Goal: Leave review/rating: Share an evaluation or opinion about a product, service, or content

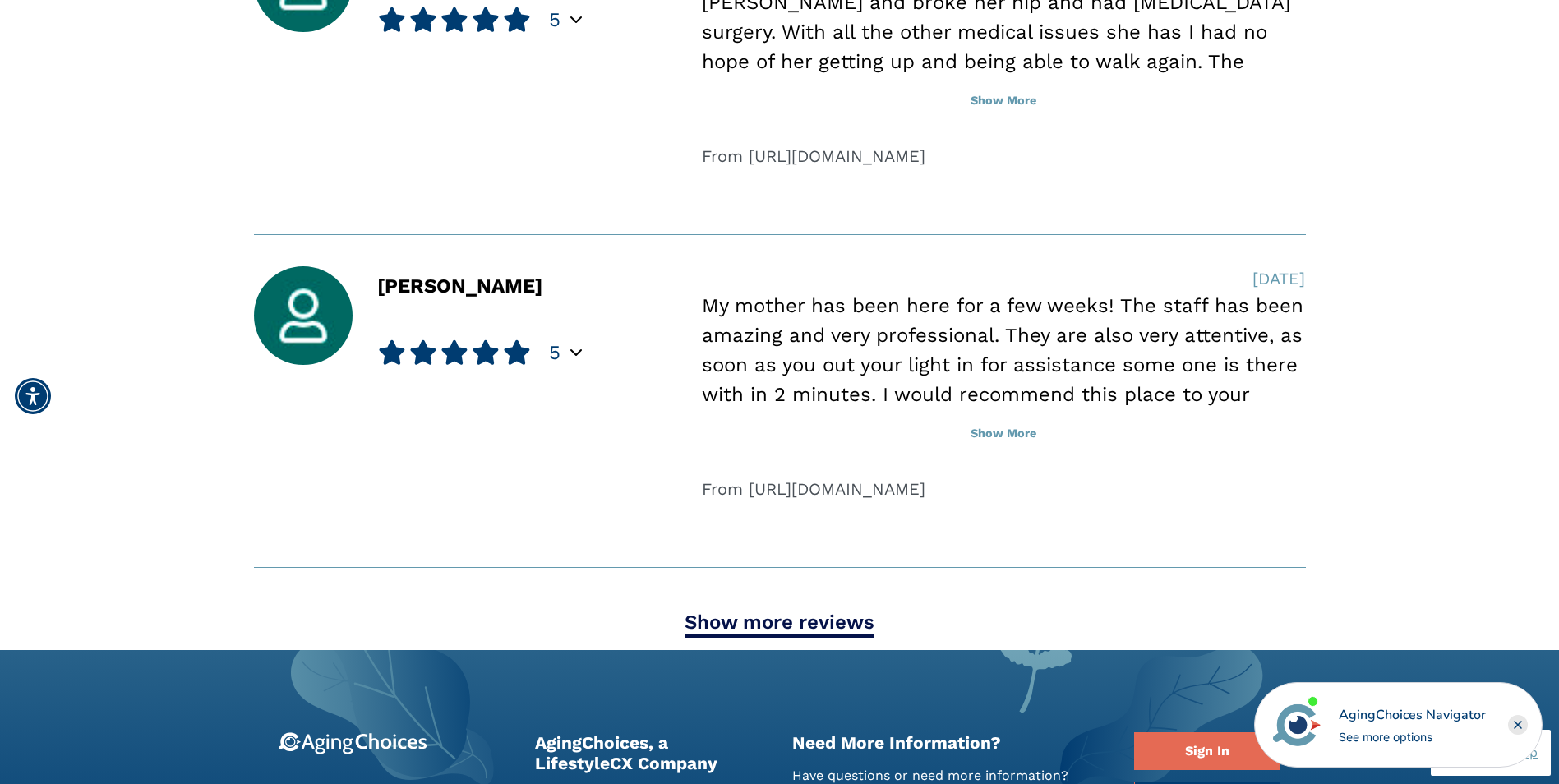
scroll to position [2136, 0]
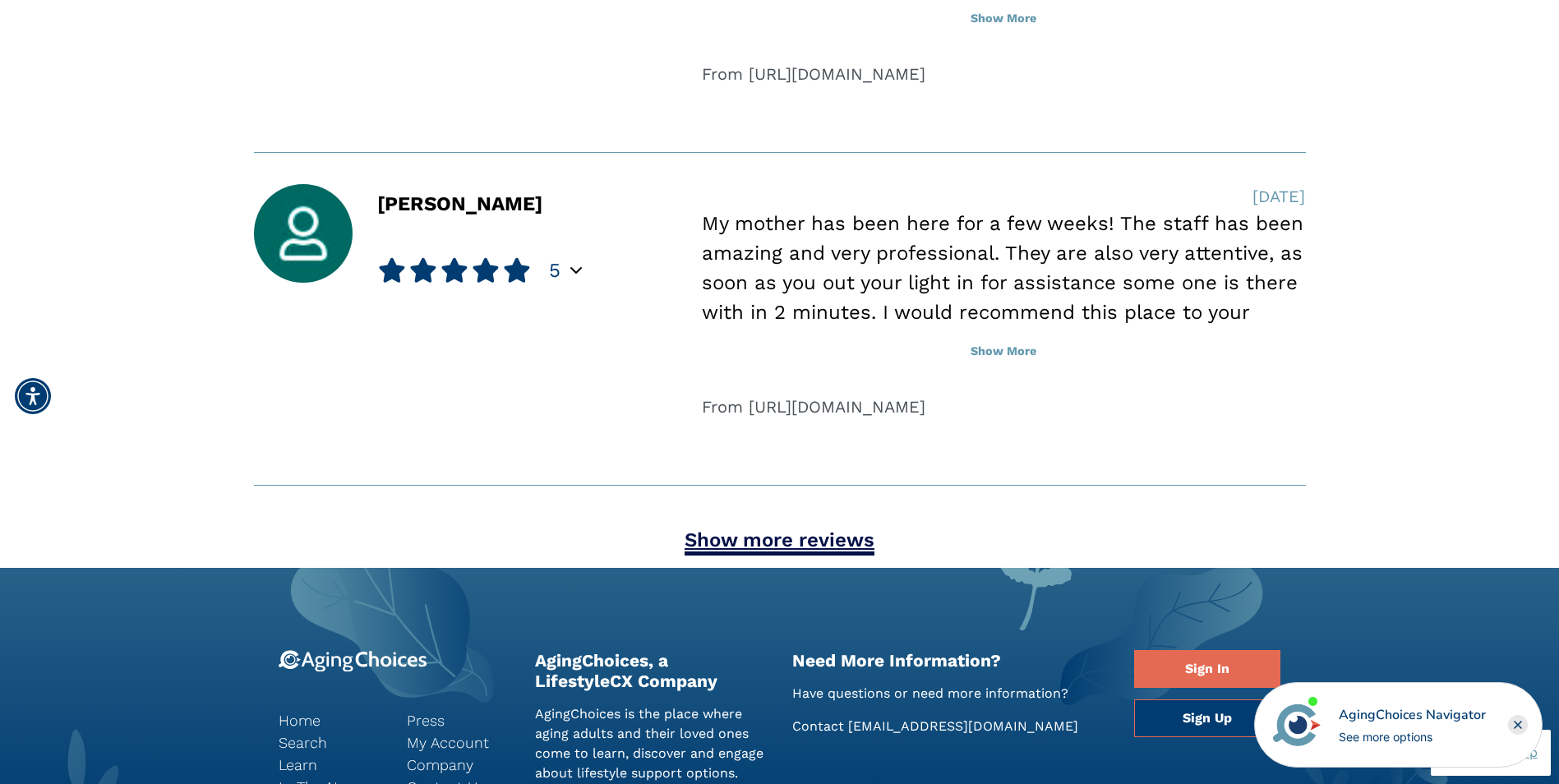
click at [710, 545] on link "Show more reviews" at bounding box center [779, 542] width 190 height 27
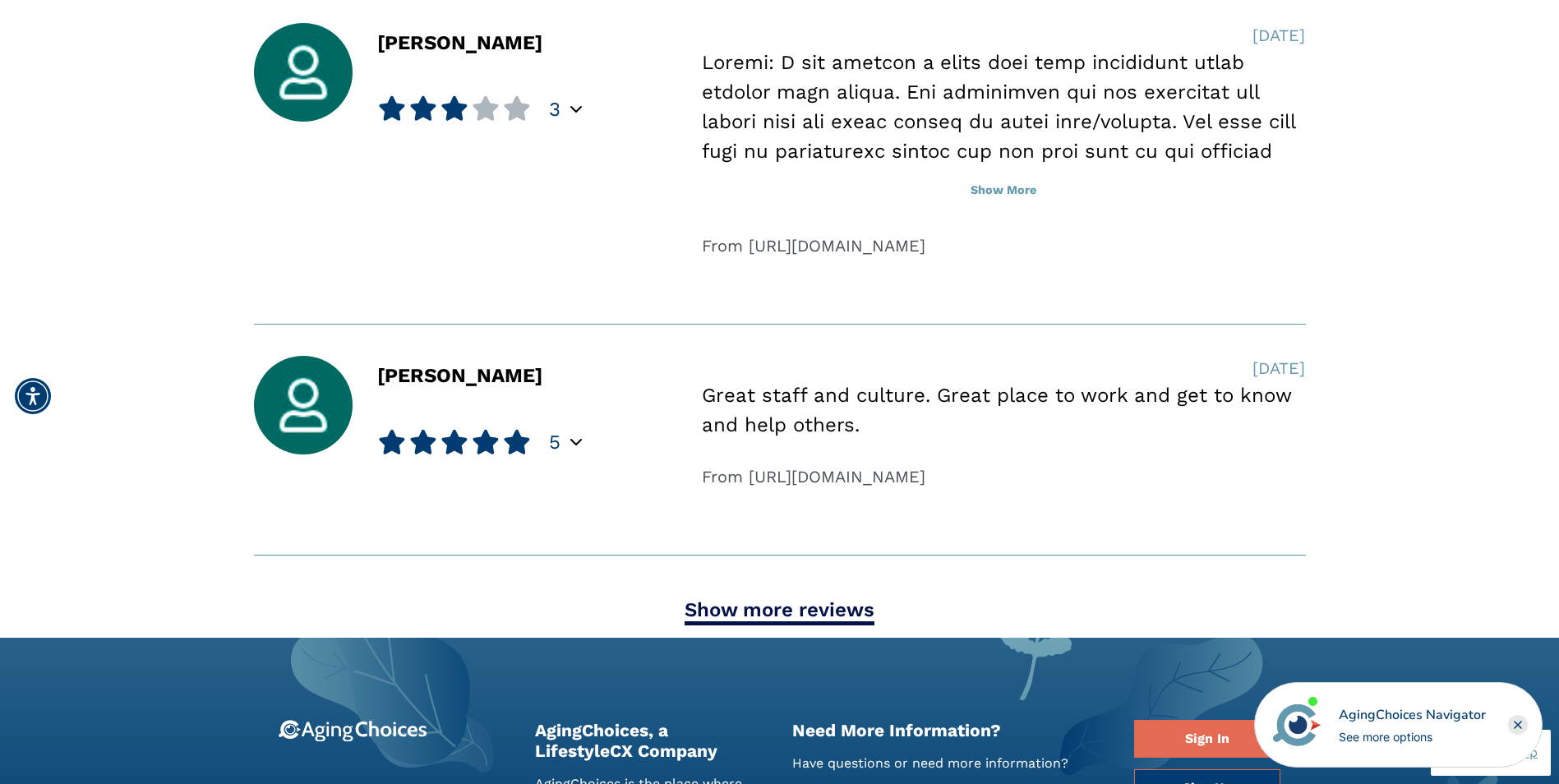
scroll to position [3203, 0]
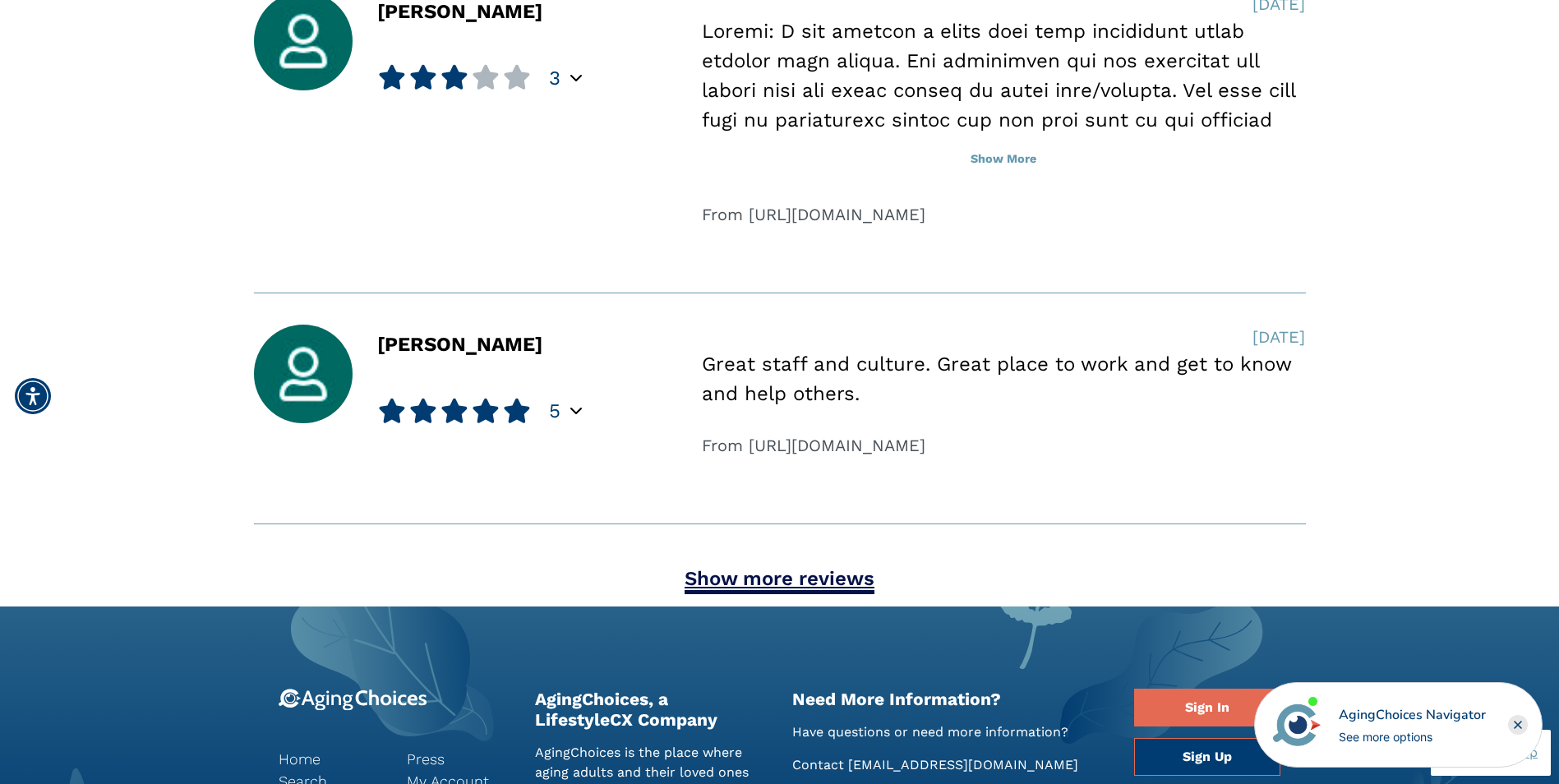
click at [712, 584] on link "Show more reviews" at bounding box center [779, 580] width 190 height 27
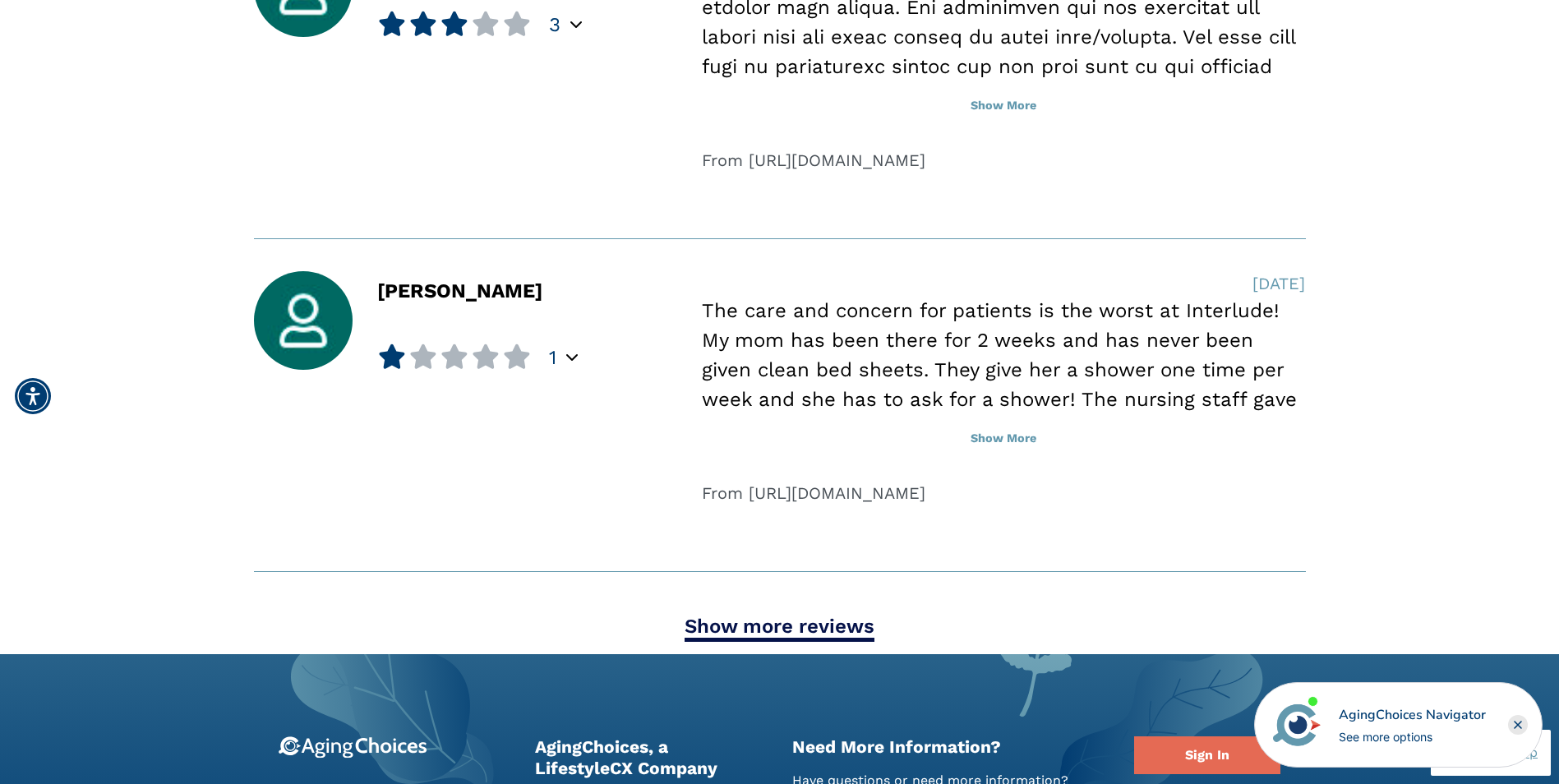
scroll to position [4518, 0]
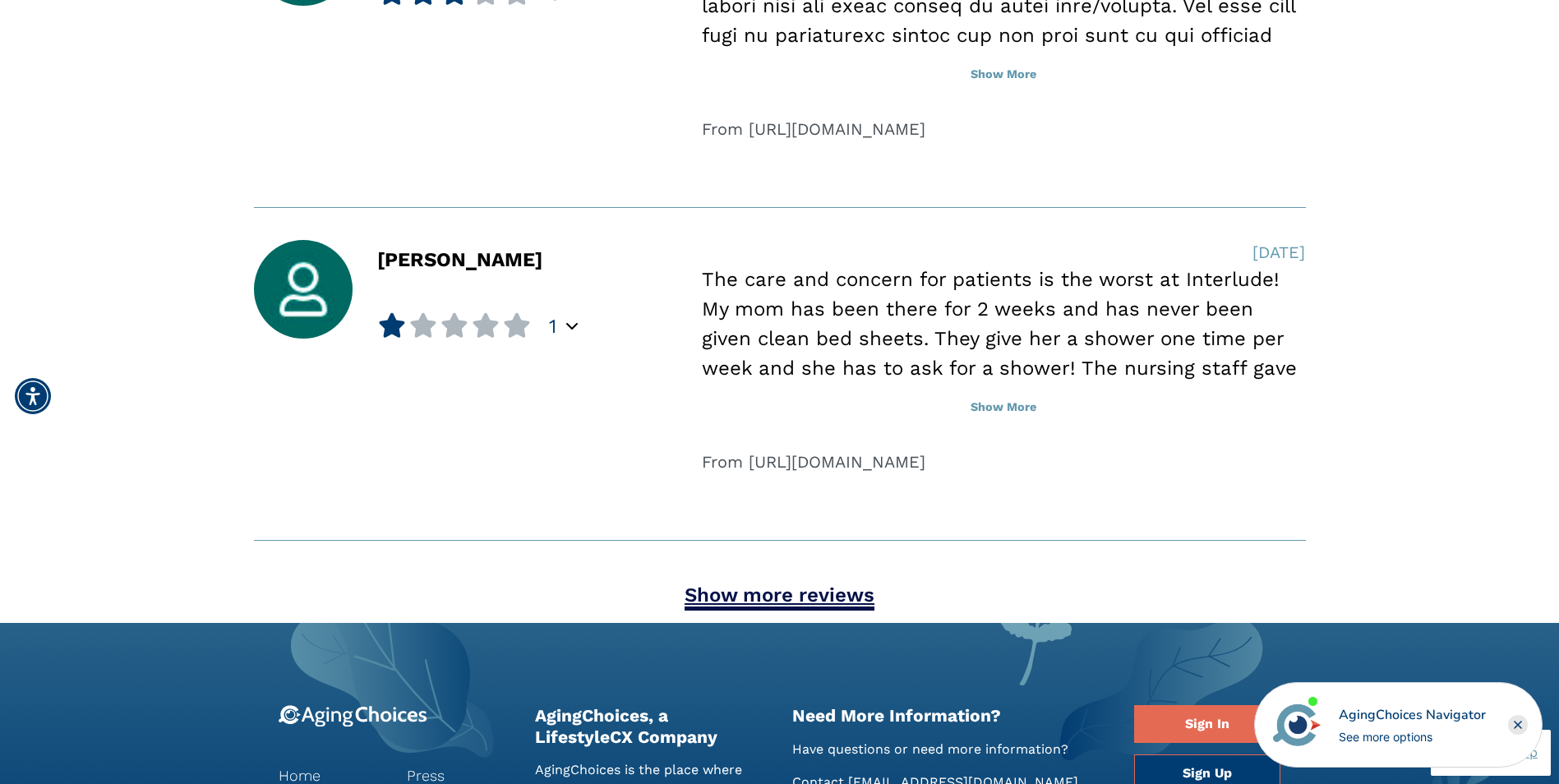
click at [722, 590] on link "Show more reviews" at bounding box center [779, 596] width 190 height 27
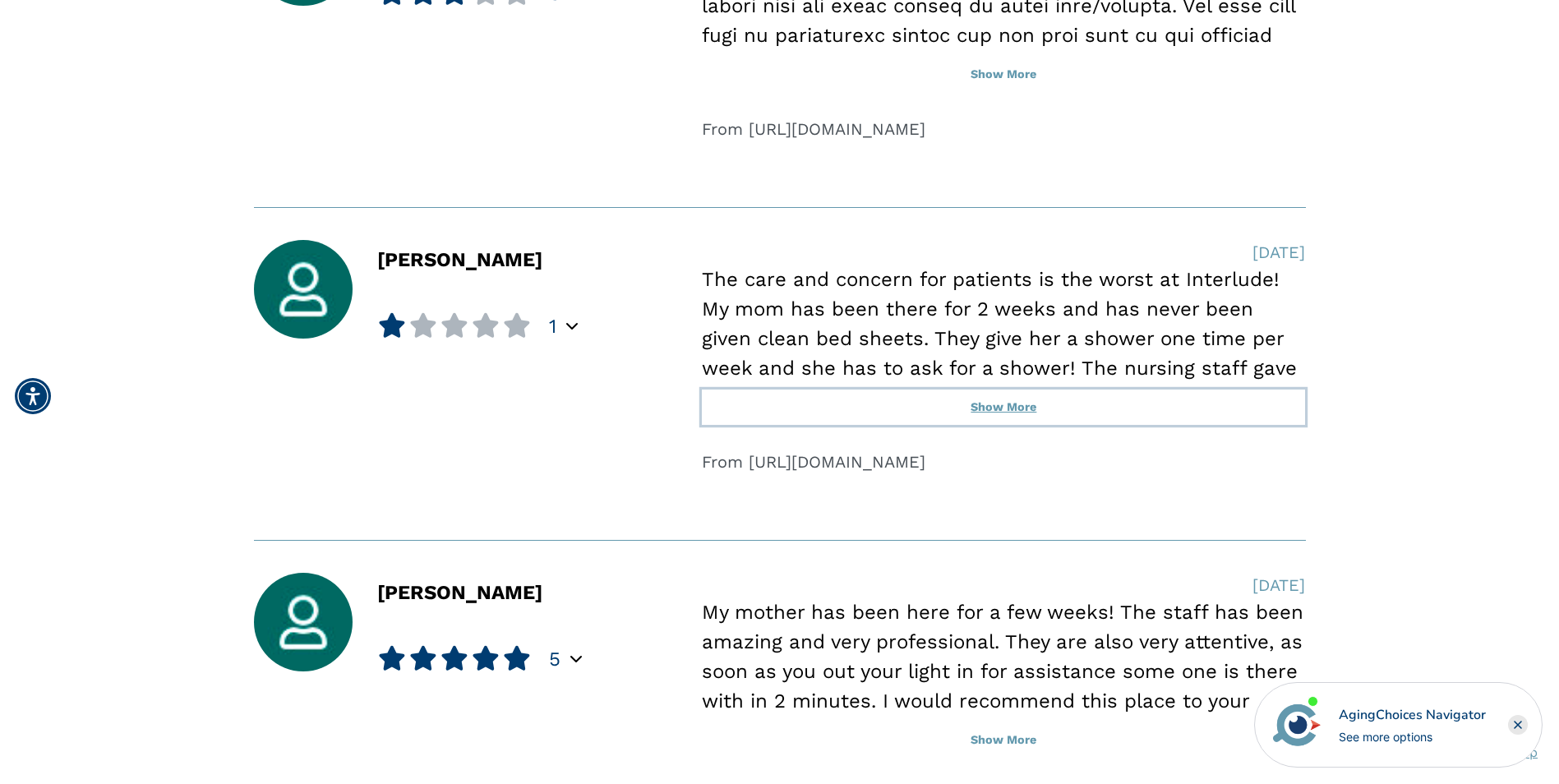
click at [1012, 410] on button "Show More" at bounding box center [1003, 408] width 603 height 37
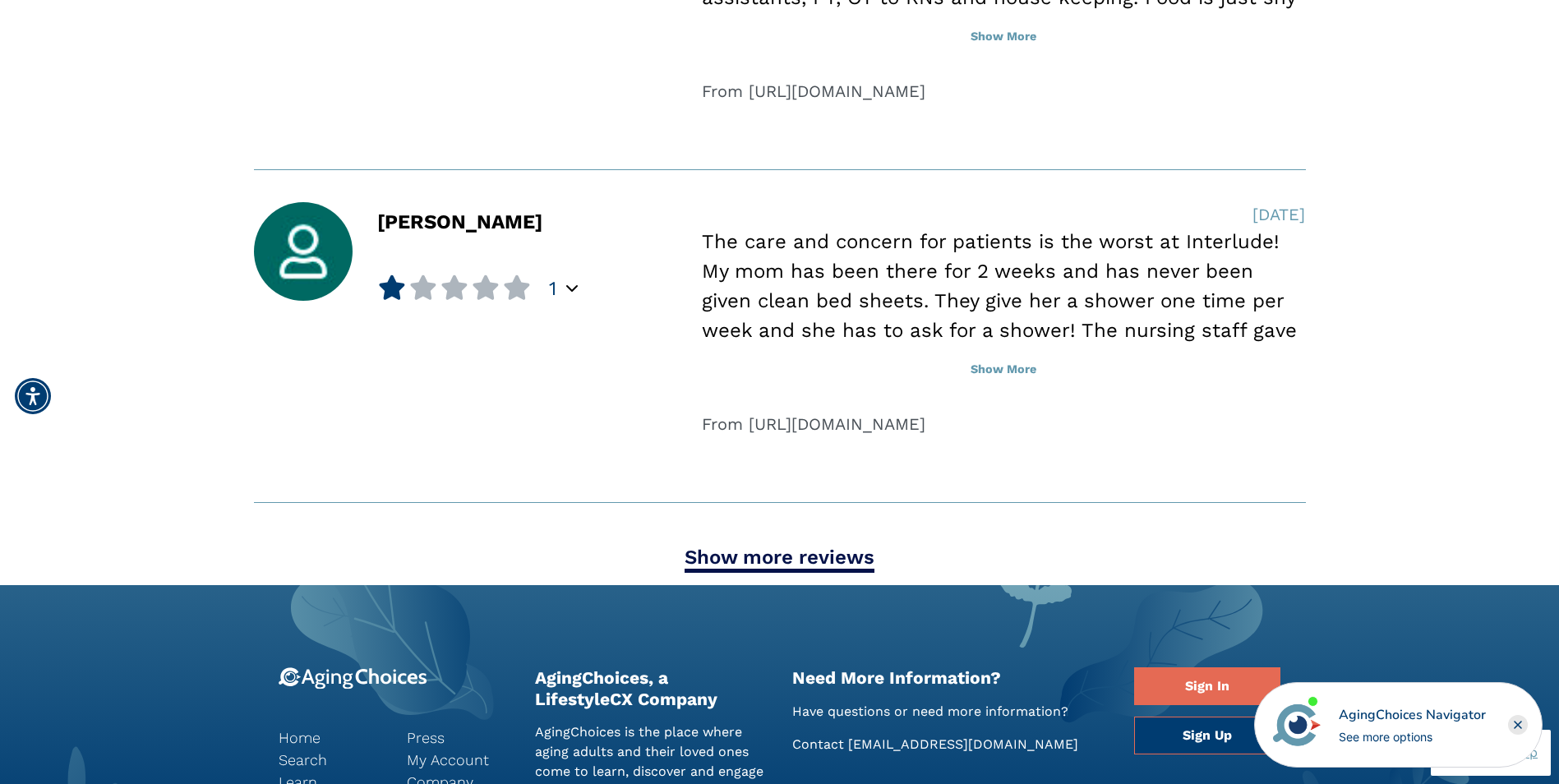
scroll to position [5997, 0]
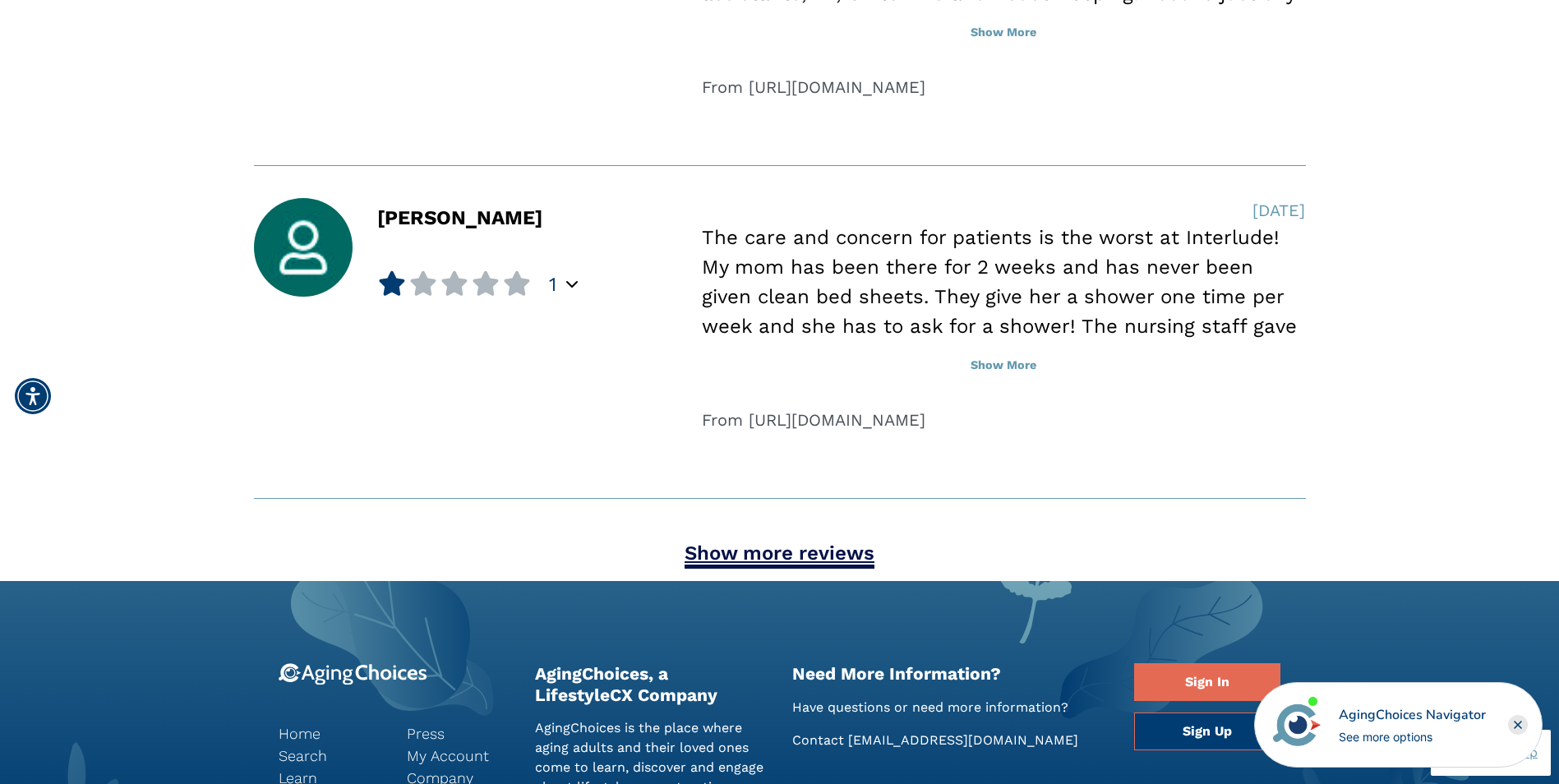
click at [717, 557] on link "Show more reviews" at bounding box center [779, 555] width 190 height 27
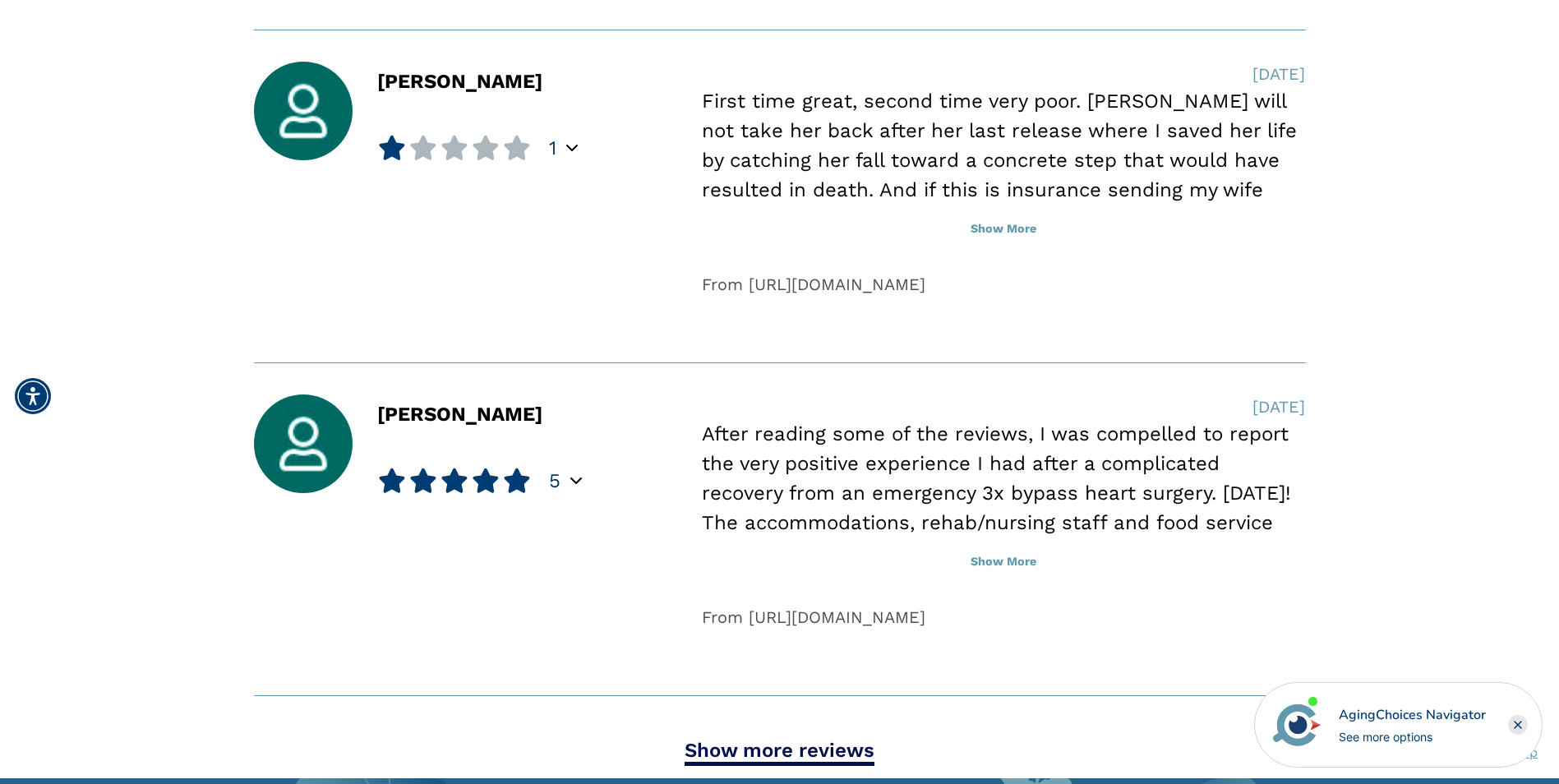
scroll to position [7146, 0]
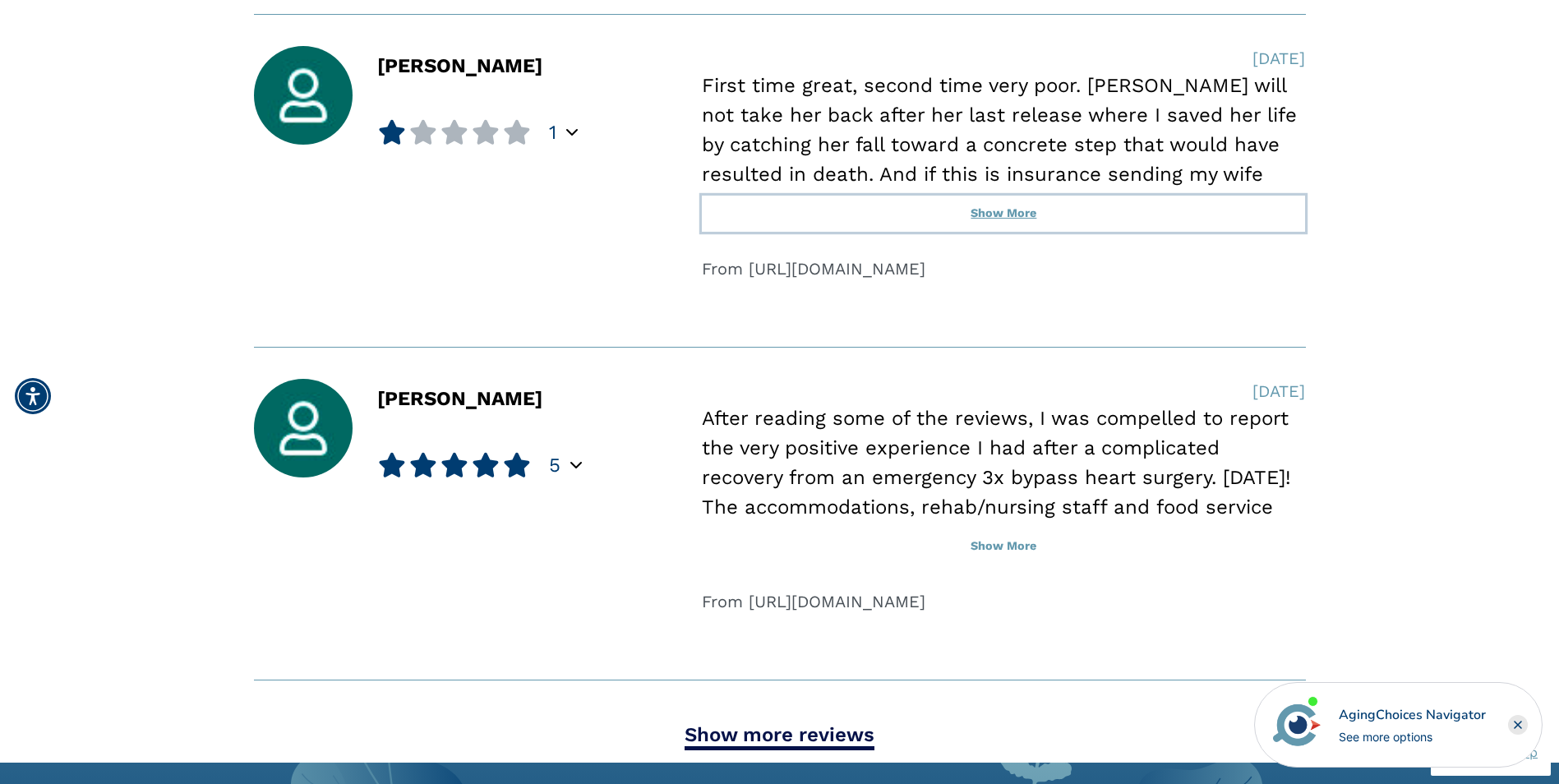
click at [980, 220] on button "Show More" at bounding box center [1003, 214] width 603 height 37
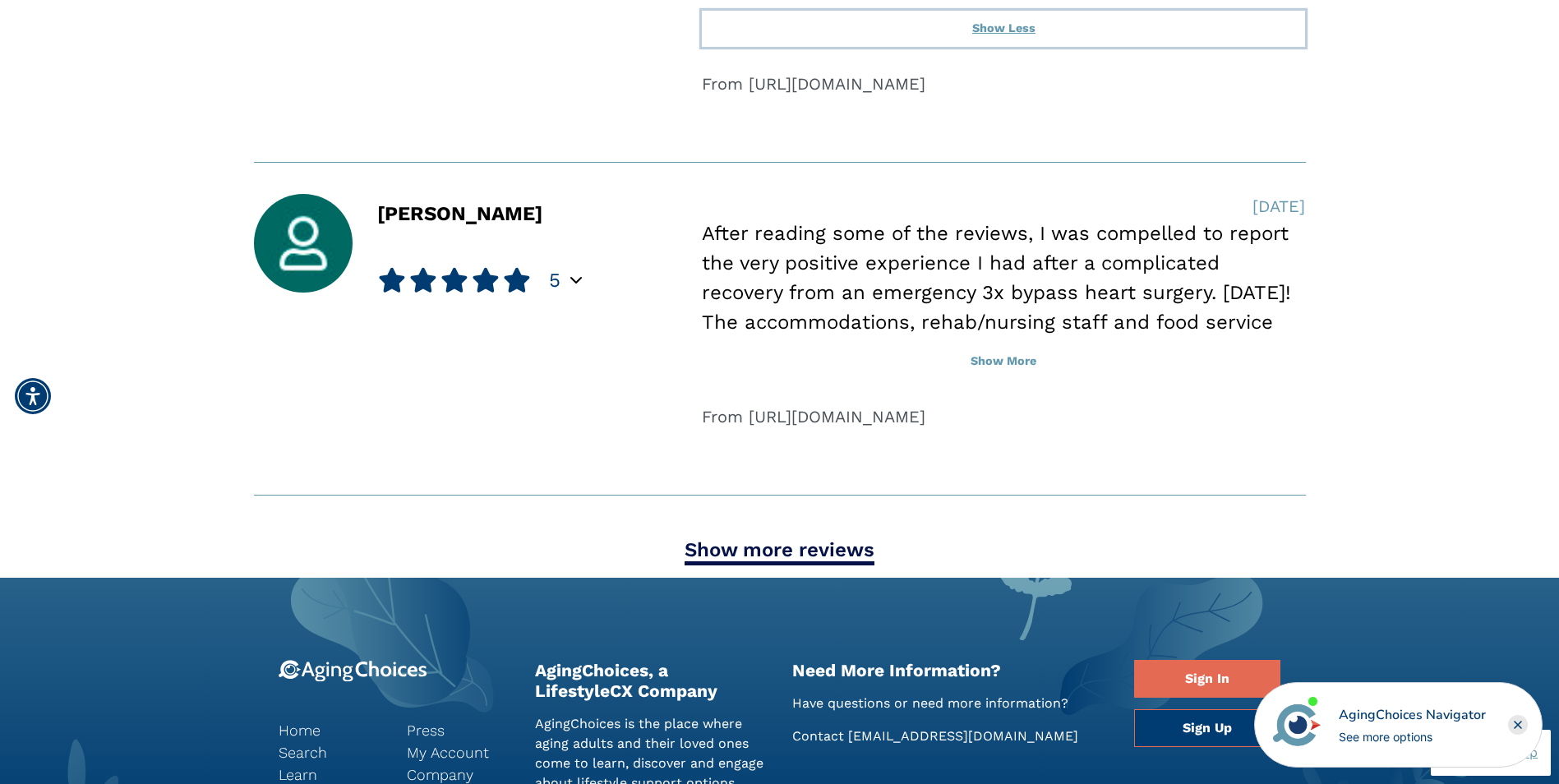
scroll to position [7394, 0]
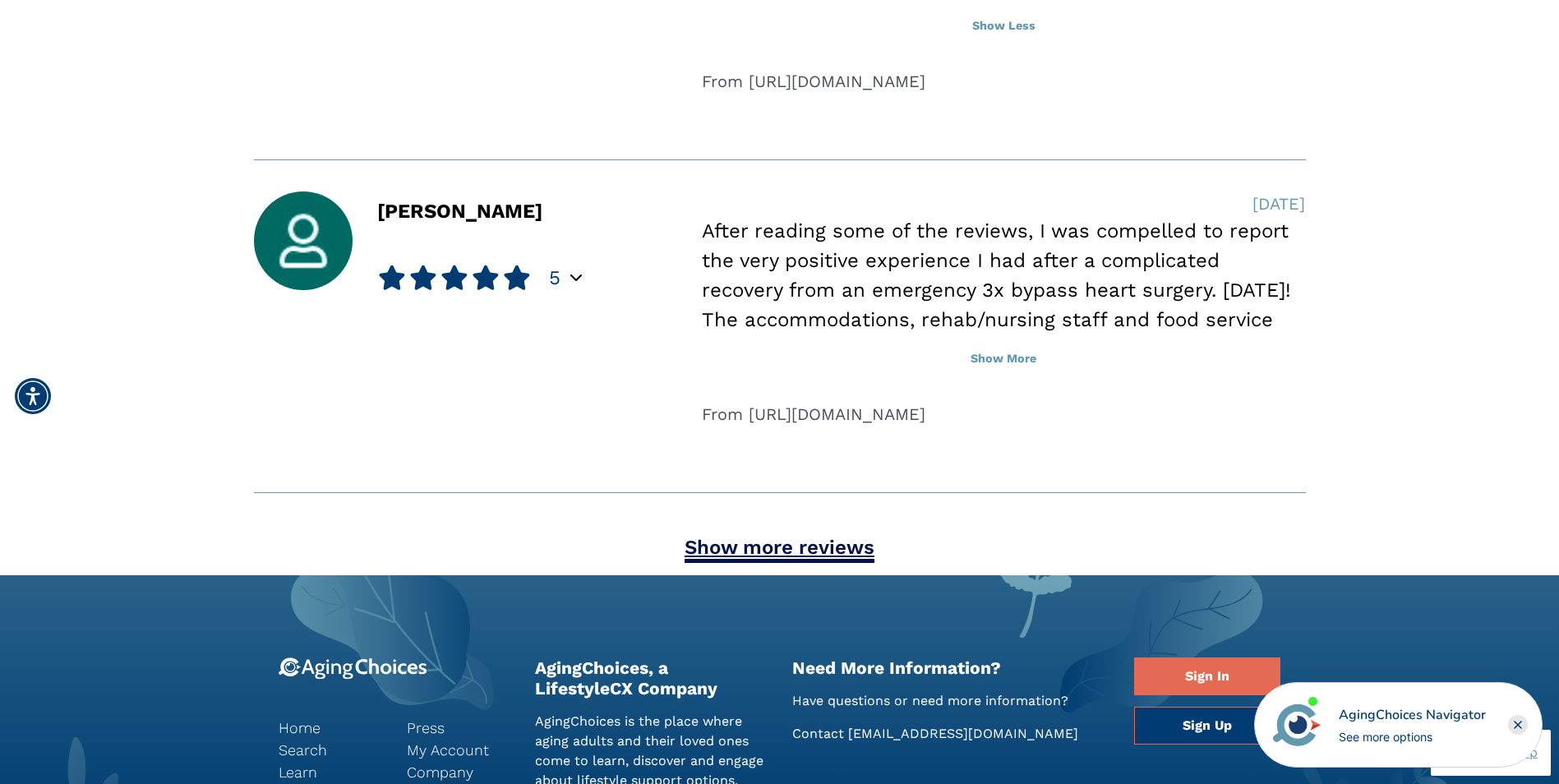
click at [807, 547] on link "Show more reviews" at bounding box center [779, 549] width 190 height 27
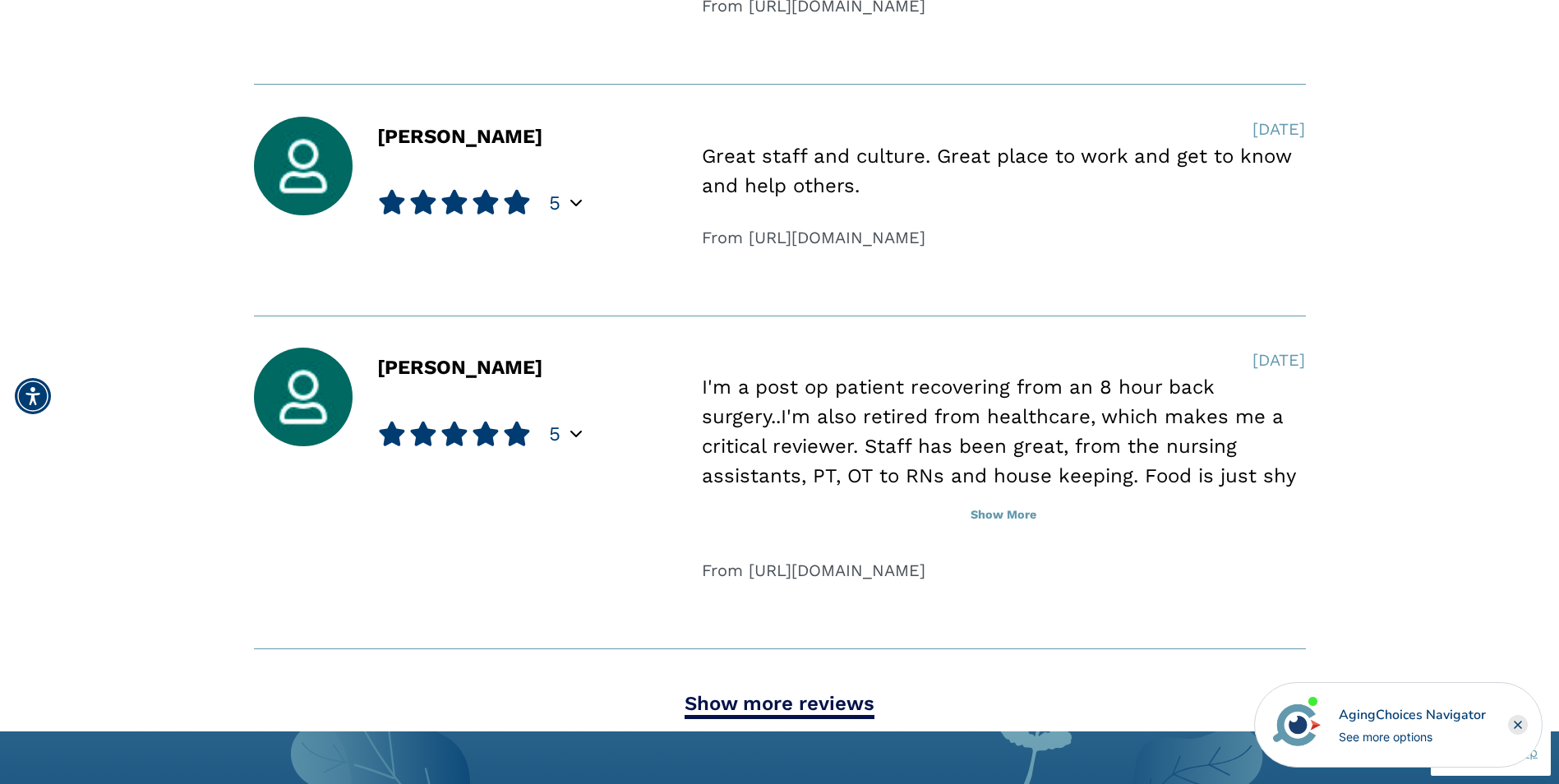
scroll to position [8379, 0]
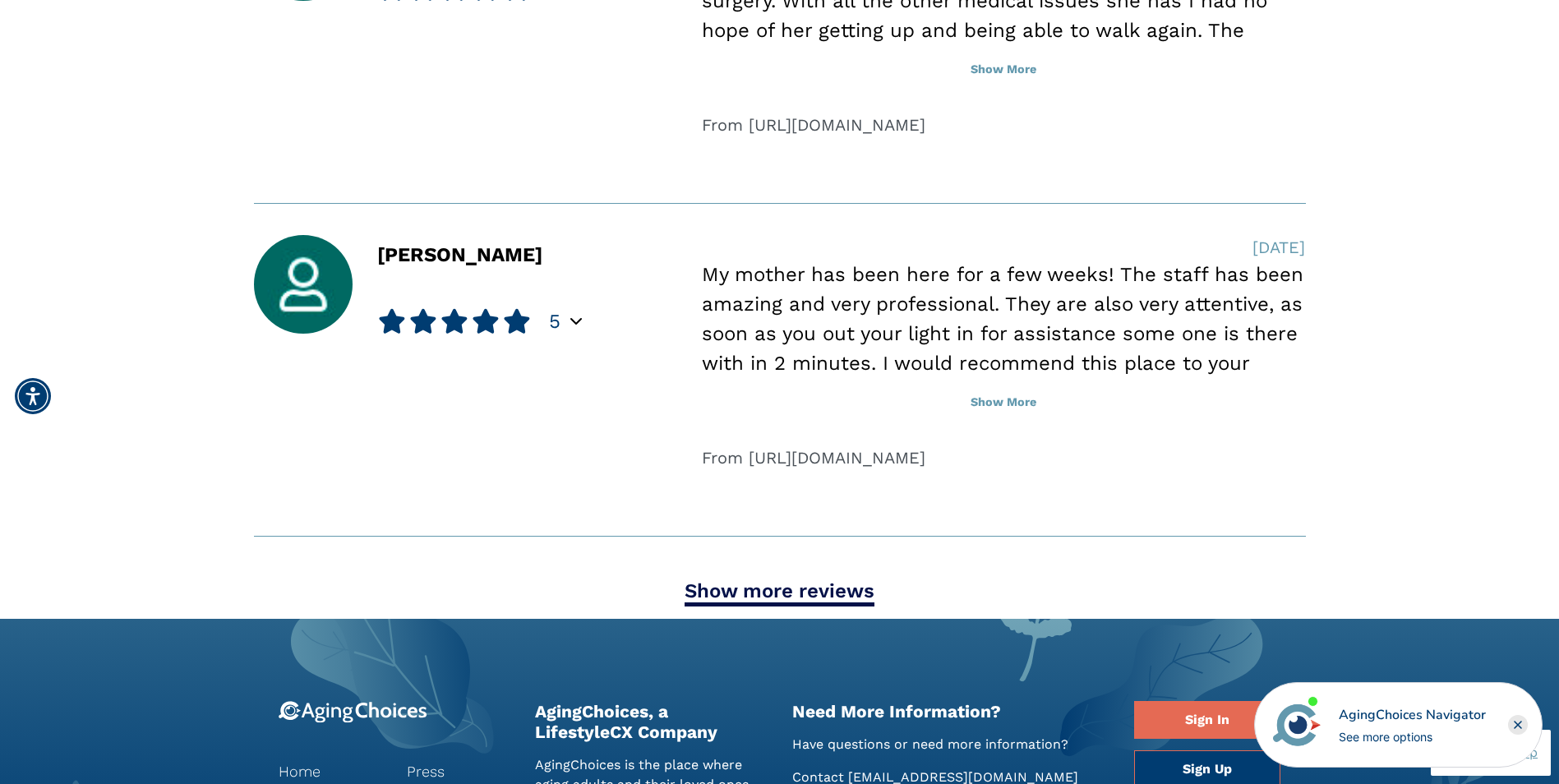
scroll to position [2136, 0]
